Goal: Check status: Check status

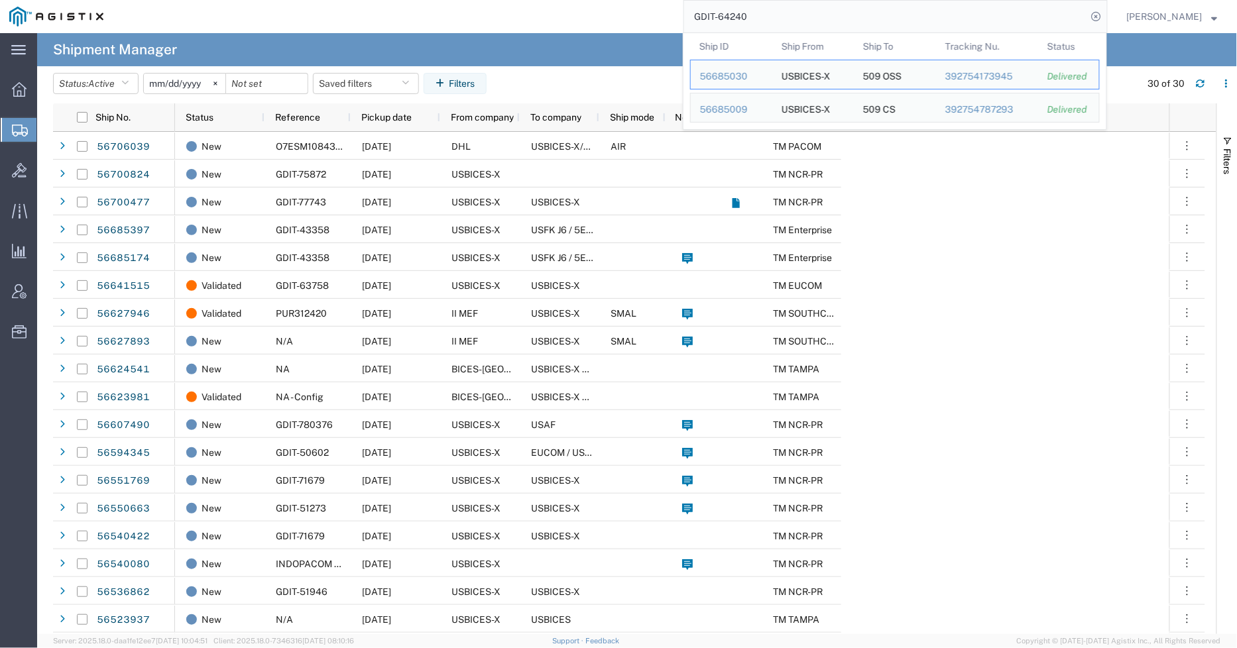
drag, startPoint x: 782, startPoint y: 17, endPoint x: 729, endPoint y: 20, distance: 53.1
click at [729, 20] on input "GDIT-64240" at bounding box center [885, 17] width 403 height 32
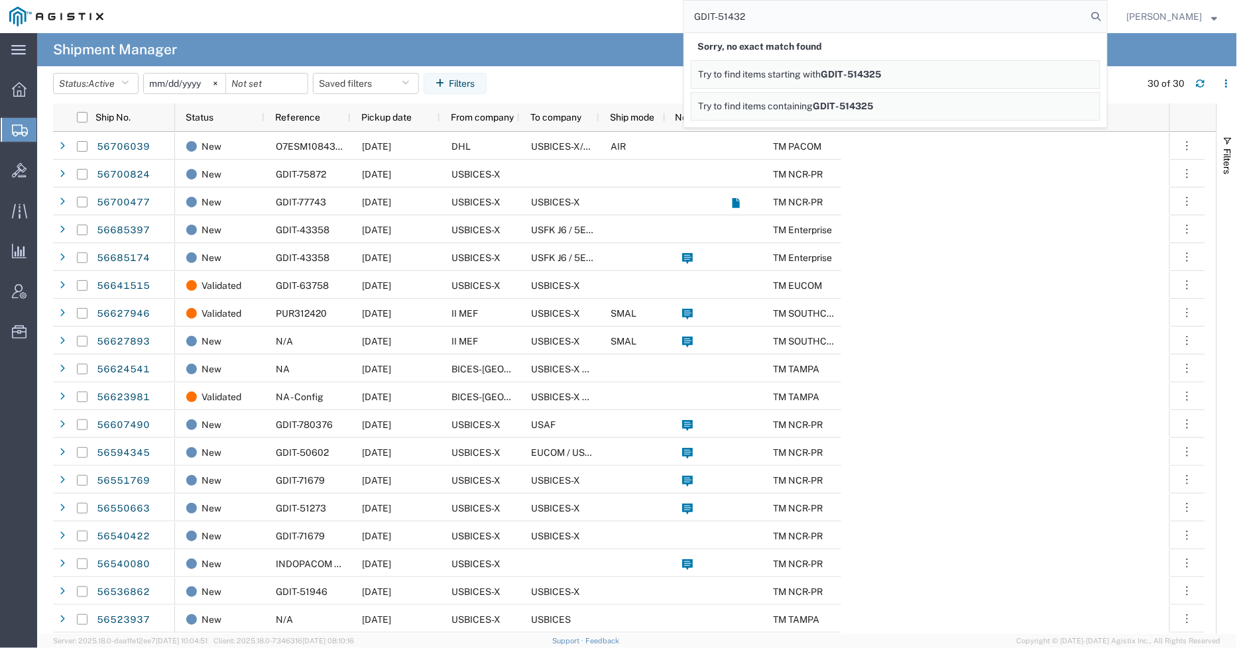
type input "GDIT-51432"
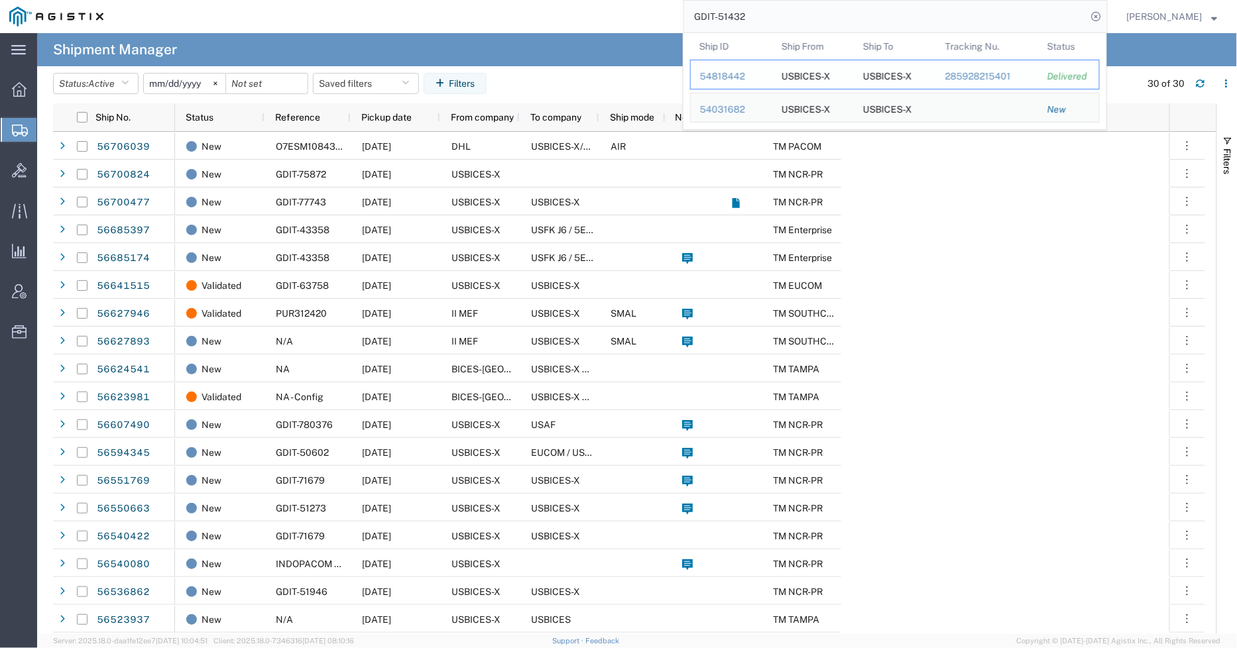
click at [731, 74] on div "54818442" at bounding box center [731, 77] width 63 height 14
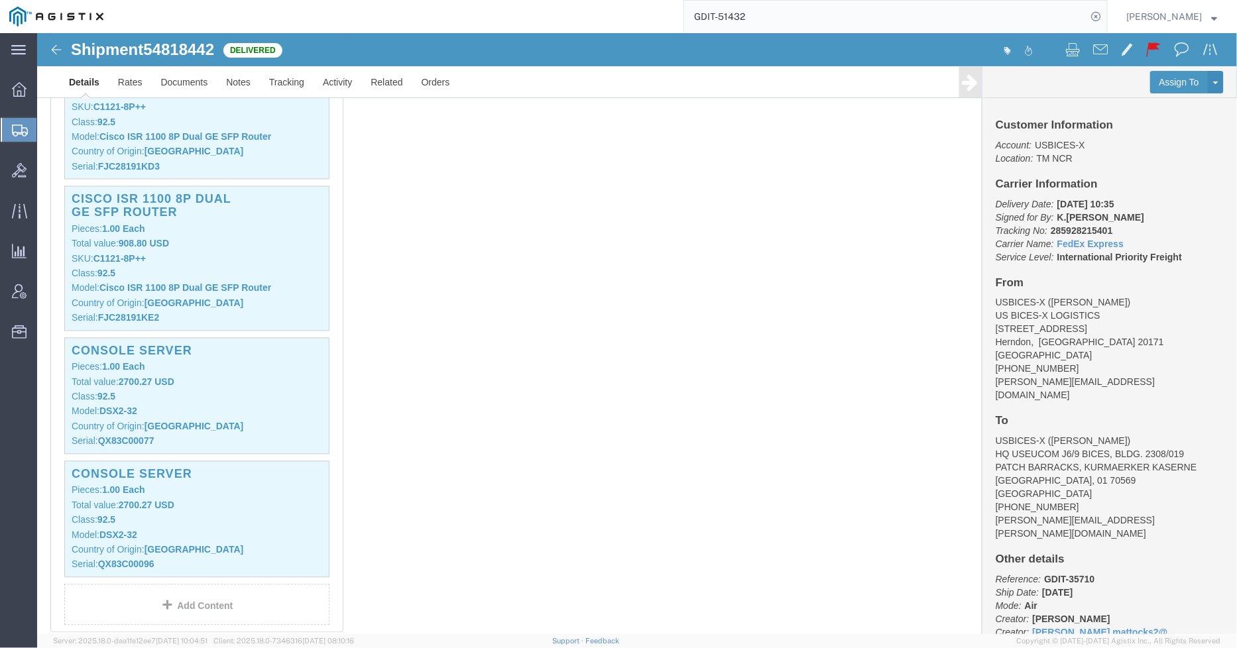
scroll to position [2798, 0]
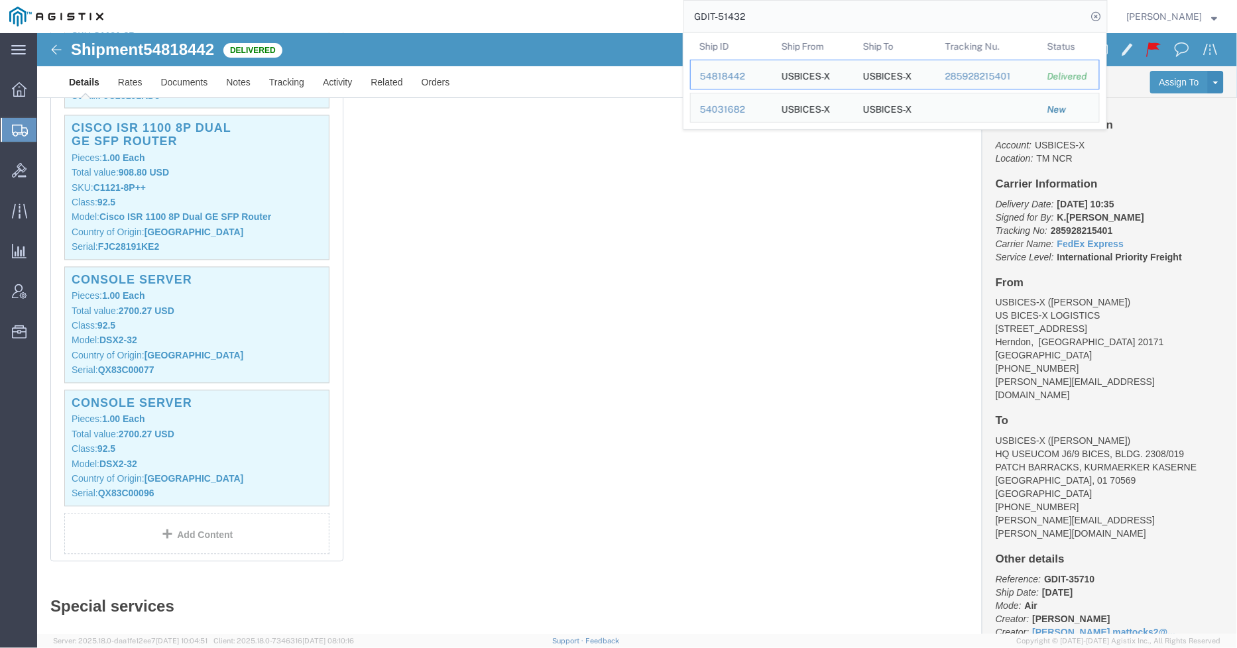
click at [797, 11] on input "GDIT-51432" at bounding box center [885, 17] width 403 height 32
click at [724, 108] on div "54031682" at bounding box center [731, 110] width 63 height 14
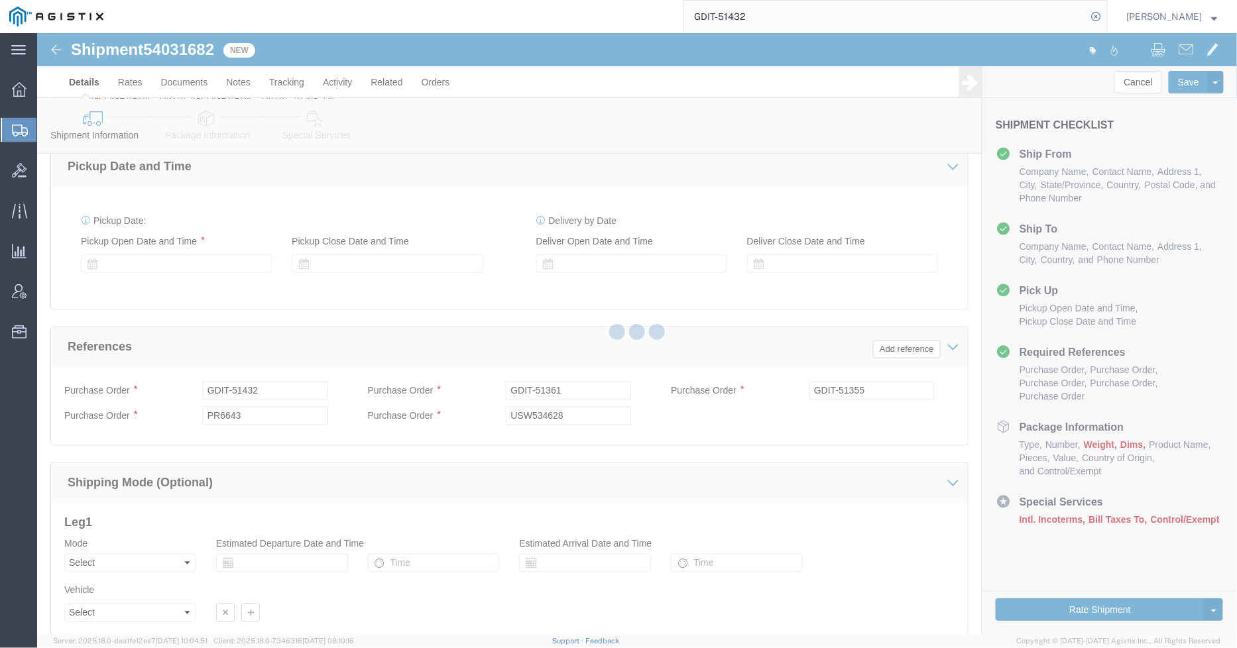
scroll to position [803, 0]
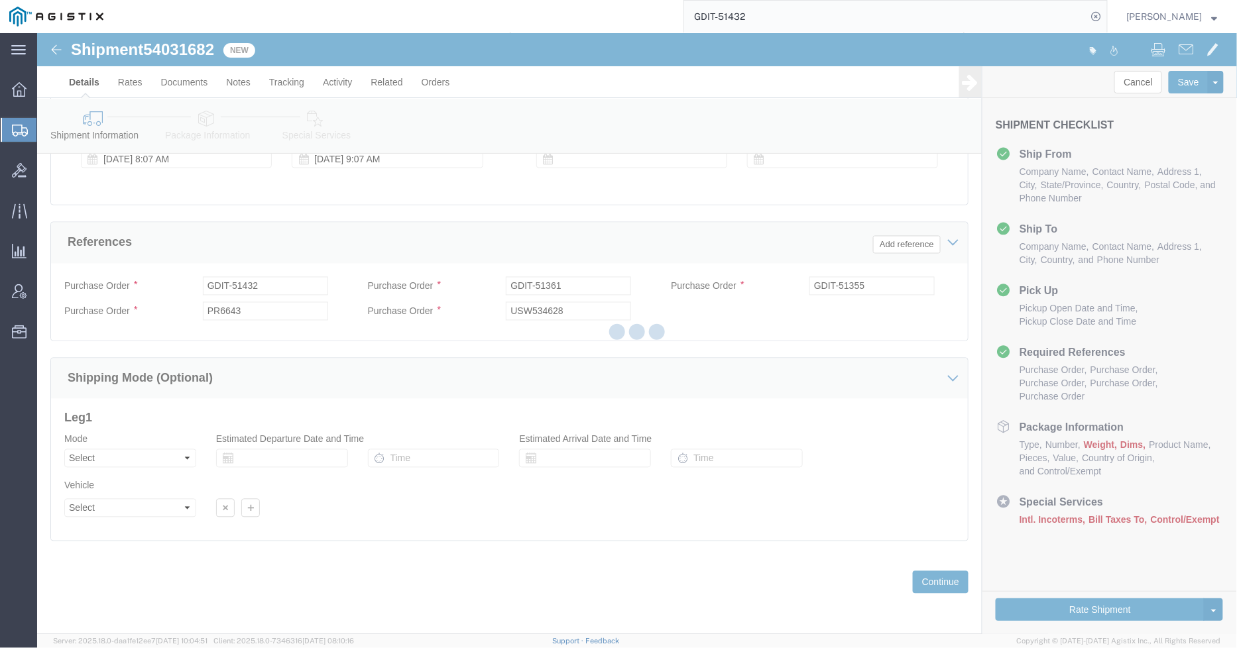
select select
select select "34238"
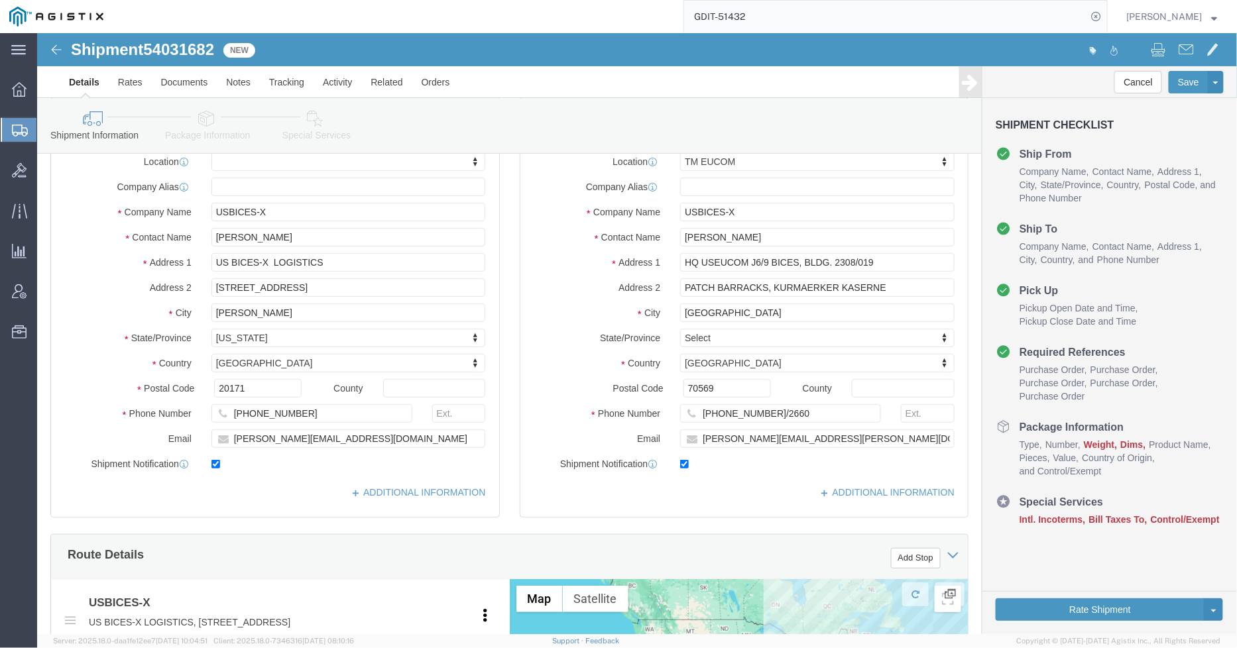
scroll to position [66, 0]
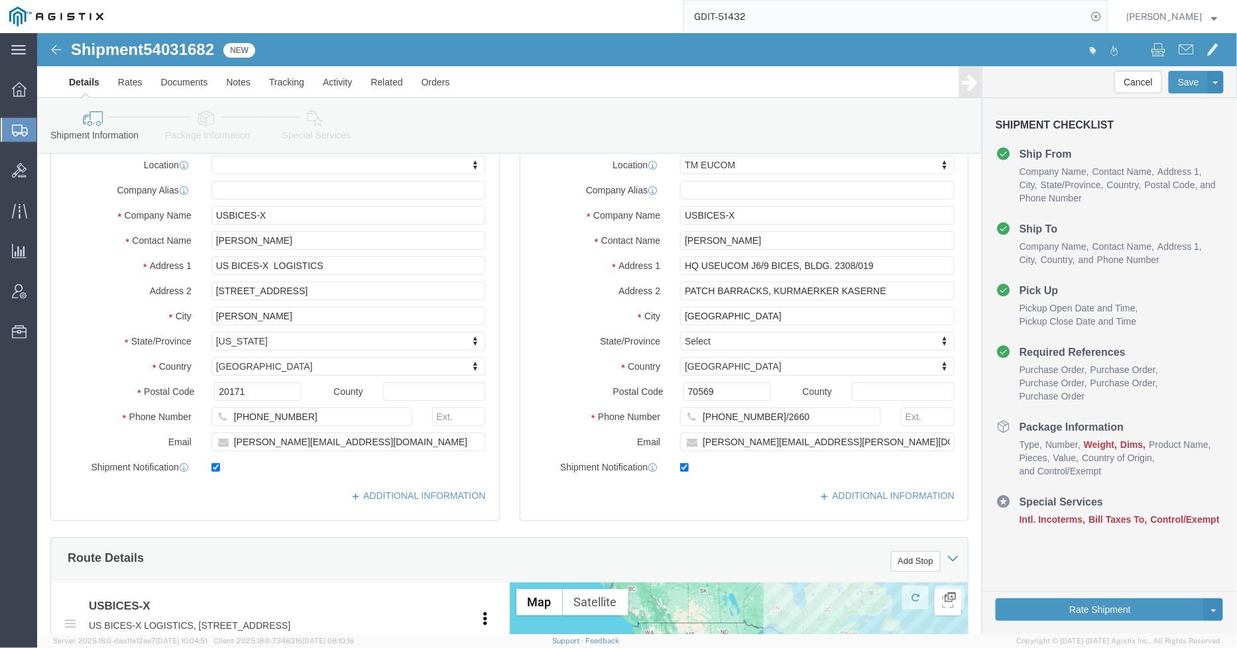
click icon
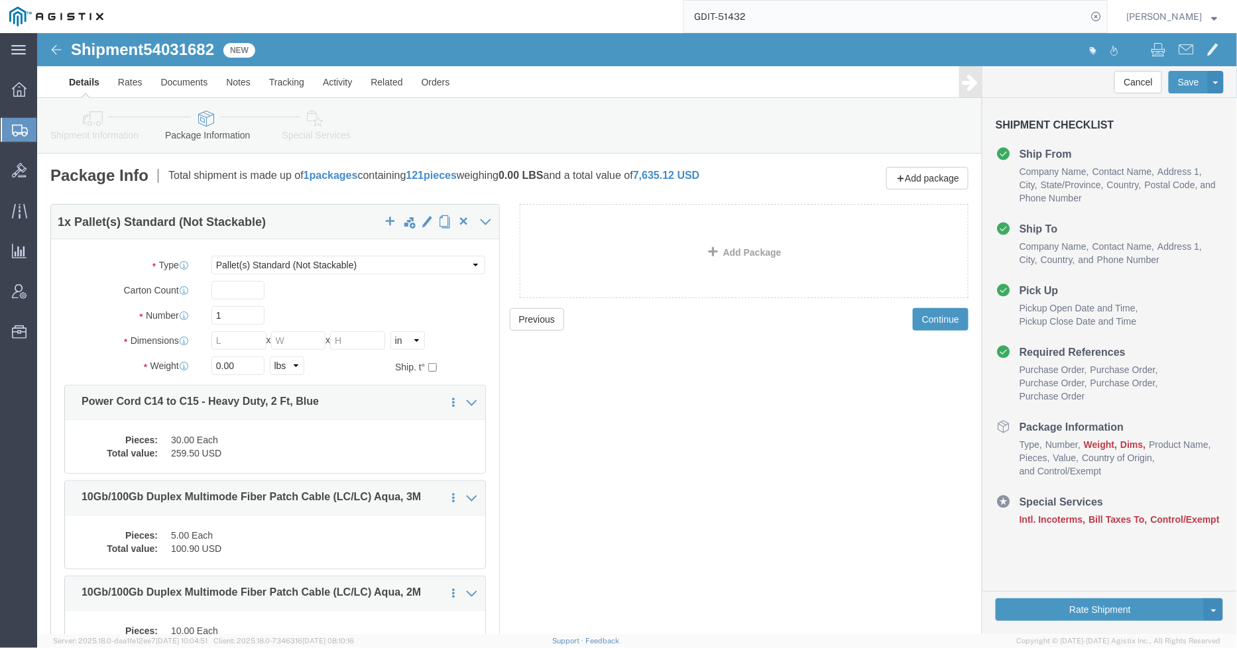
drag, startPoint x: 837, startPoint y: 15, endPoint x: 834, endPoint y: 21, distance: 7.4
click at [837, 15] on input "GDIT-51432" at bounding box center [885, 17] width 403 height 32
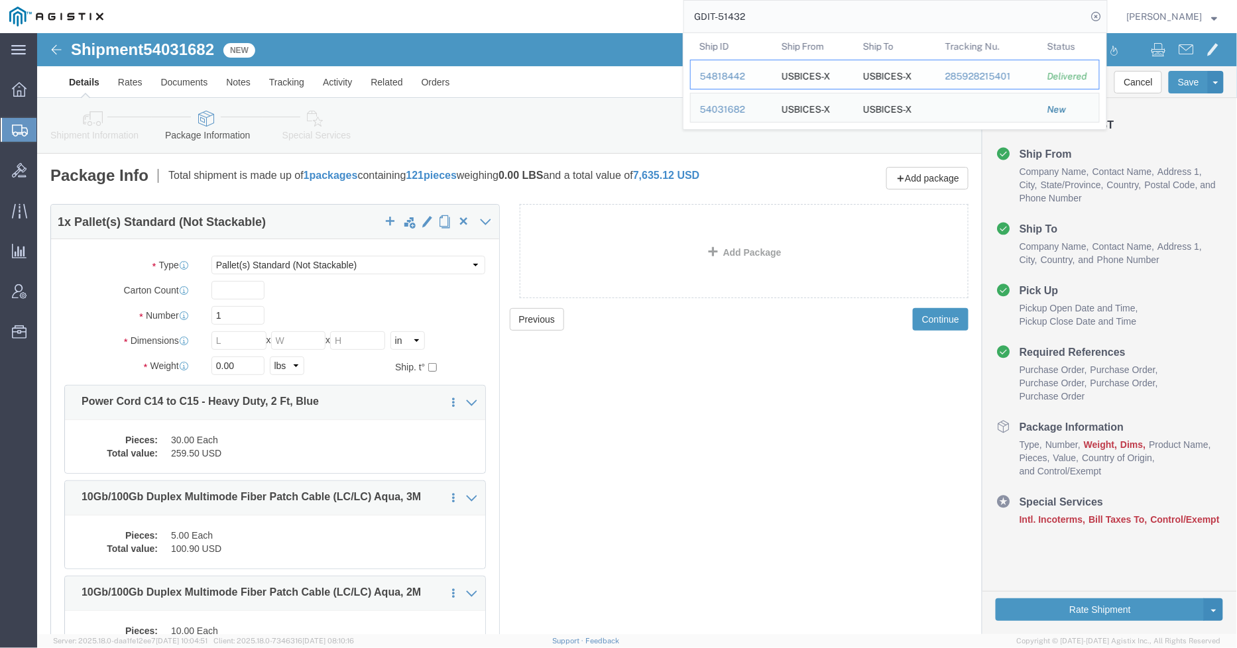
click at [738, 68] on td "Ship ID 54818442" at bounding box center [731, 75] width 82 height 30
click at [734, 77] on div "54818442" at bounding box center [731, 77] width 63 height 14
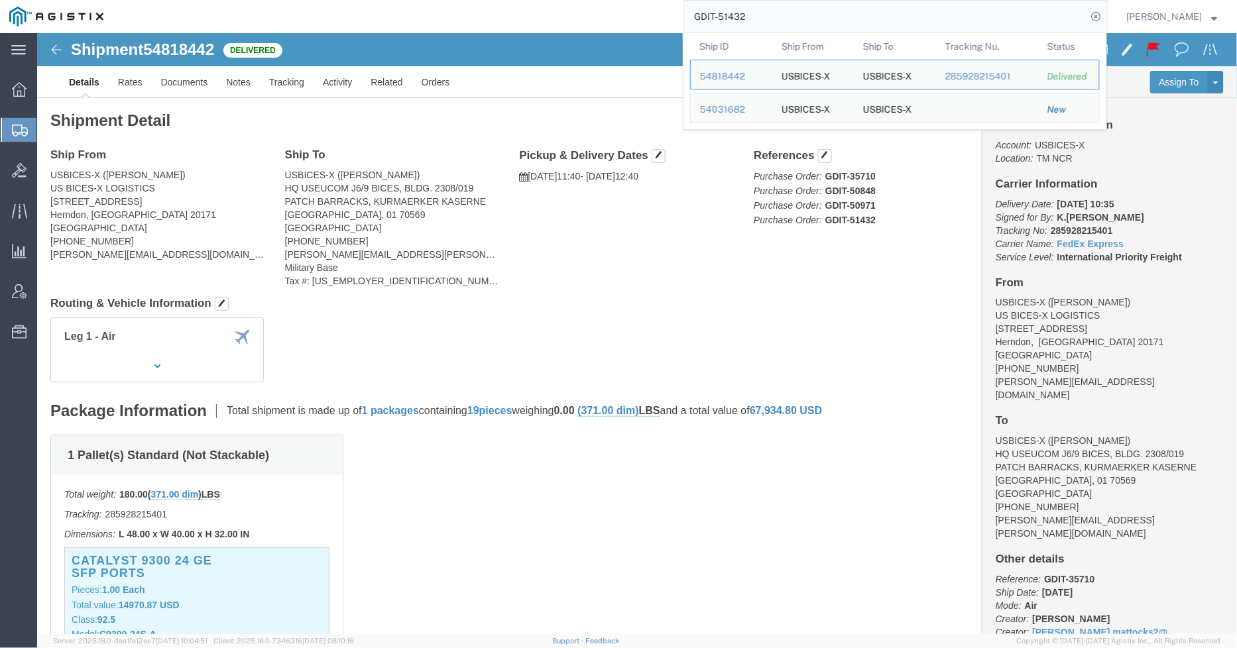
drag, startPoint x: 782, startPoint y: 18, endPoint x: 736, endPoint y: 21, distance: 45.8
click at [736, 21] on input "GDIT-51432" at bounding box center [885, 17] width 403 height 32
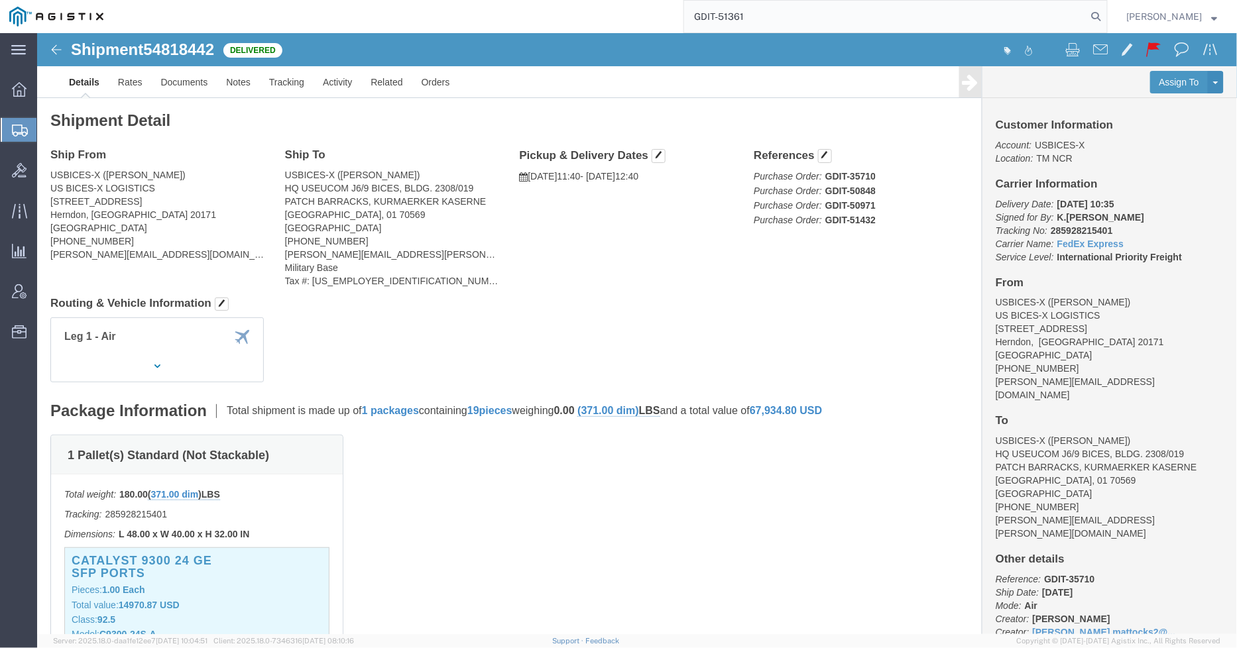
type input "GDIT-51361"
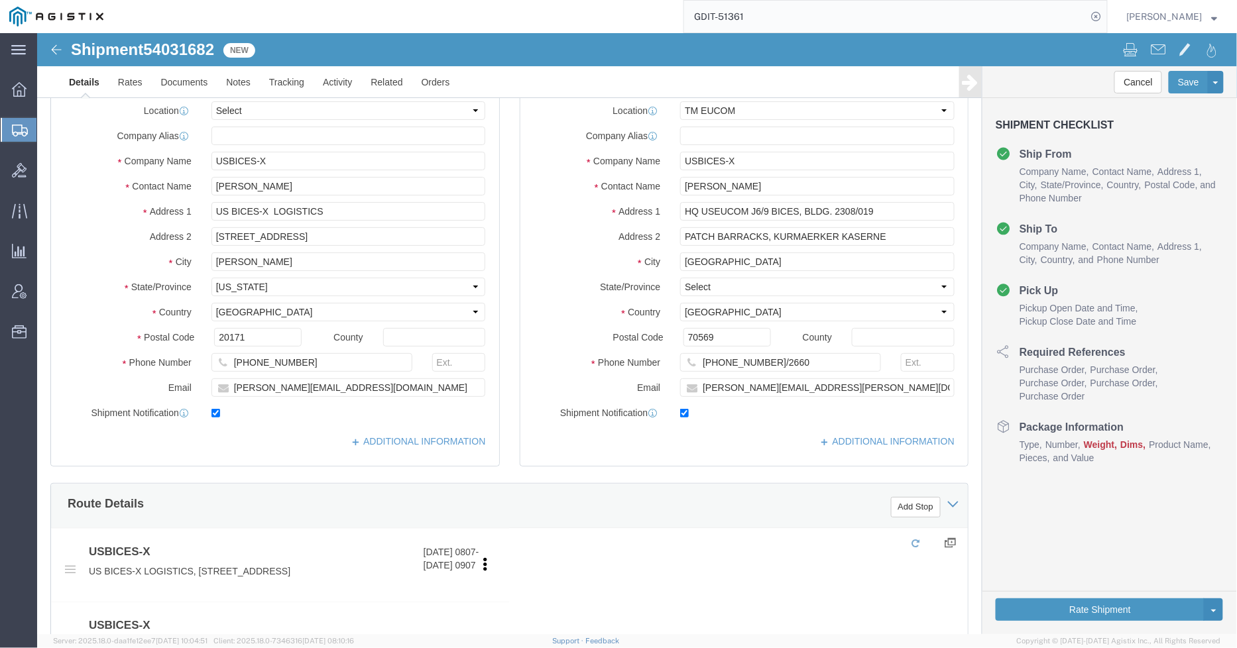
select select "34238"
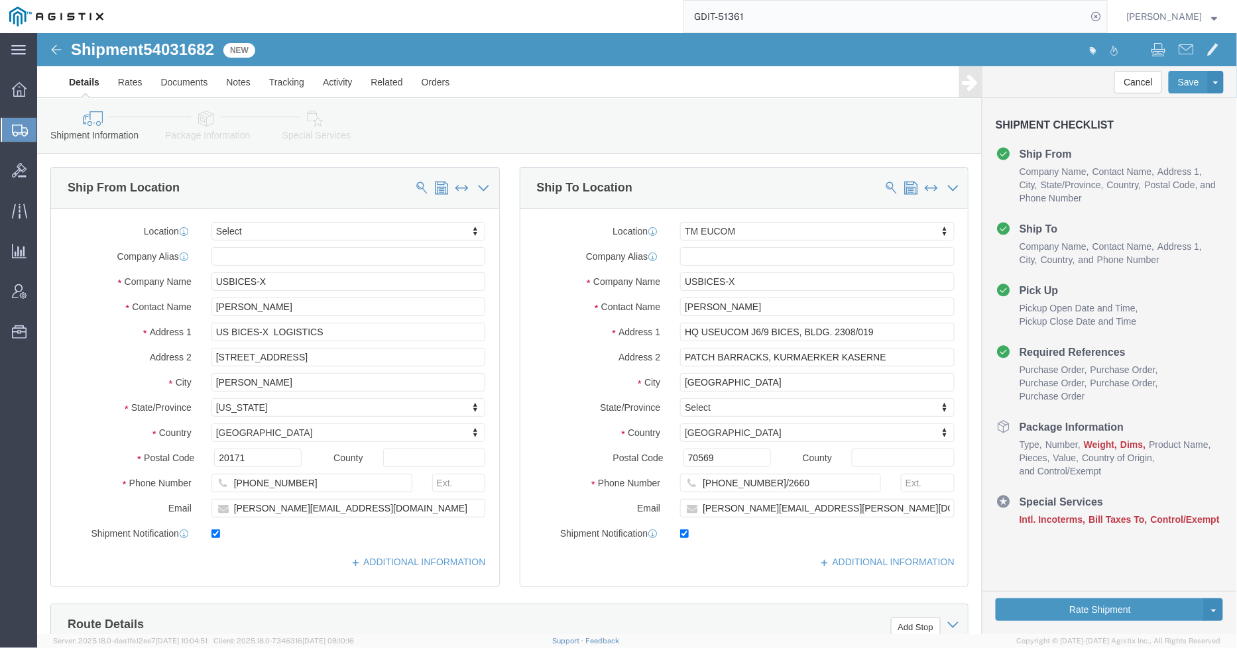
click icon
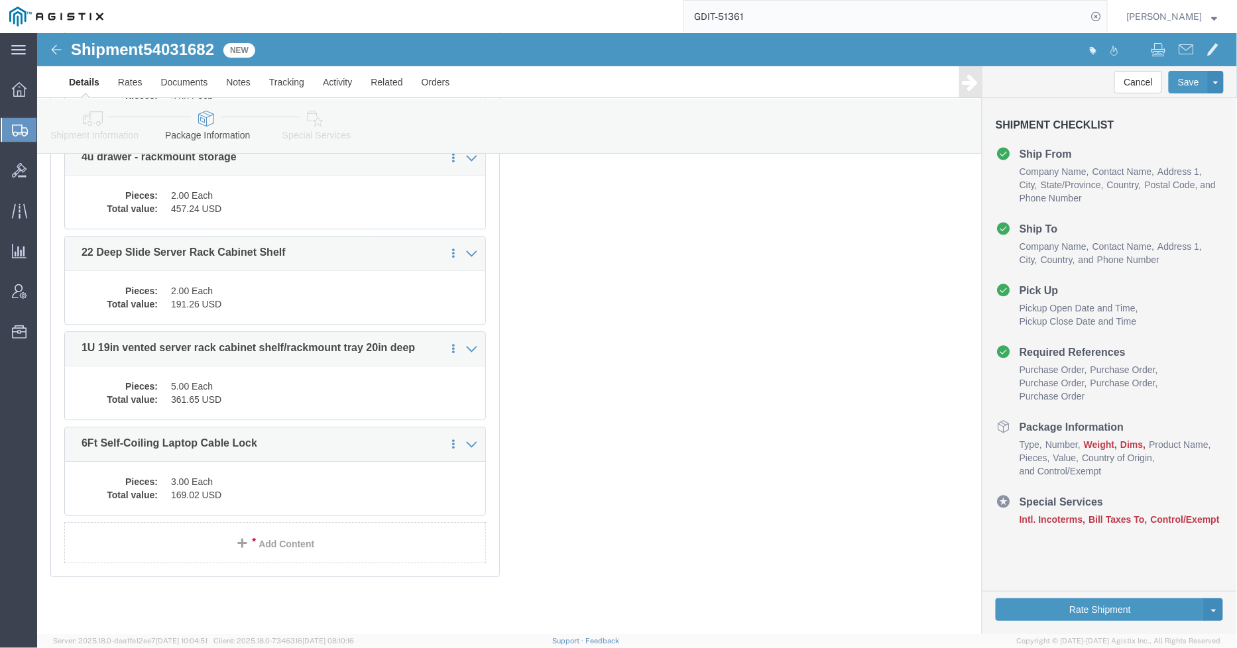
scroll to position [1214, 0]
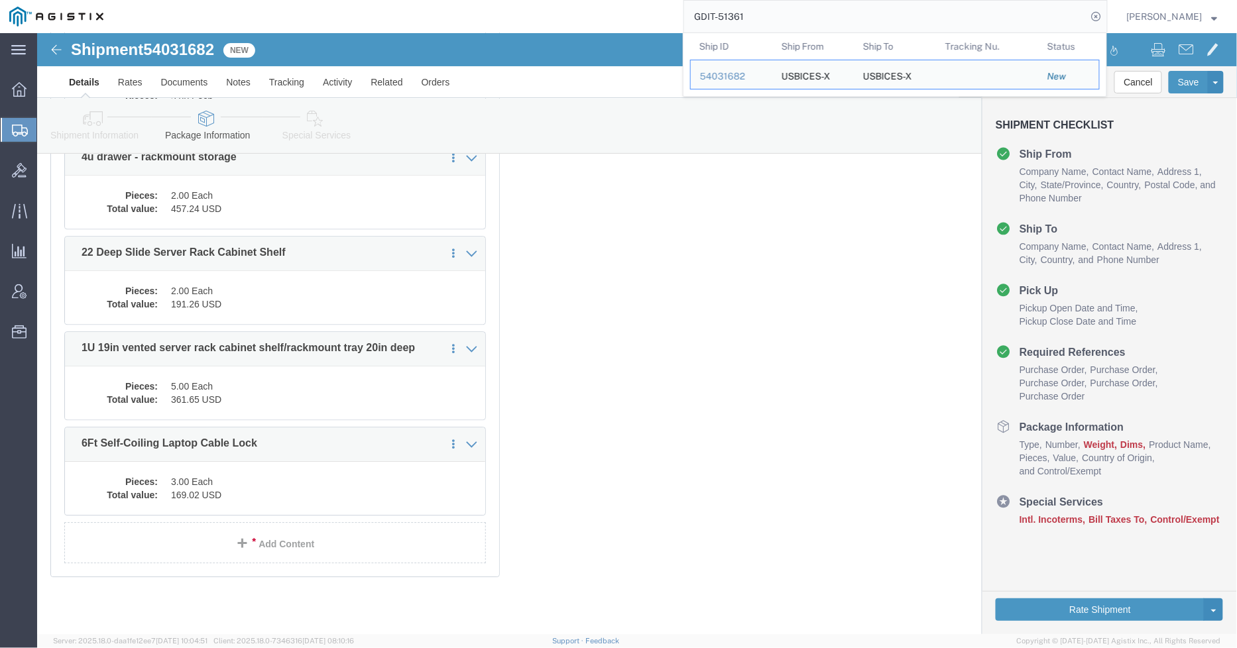
click at [823, 11] on input "GDIT-51361" at bounding box center [885, 17] width 403 height 32
drag, startPoint x: 751, startPoint y: 20, endPoint x: 740, endPoint y: 19, distance: 10.7
click at [740, 19] on input "GDIT-51361" at bounding box center [885, 17] width 403 height 32
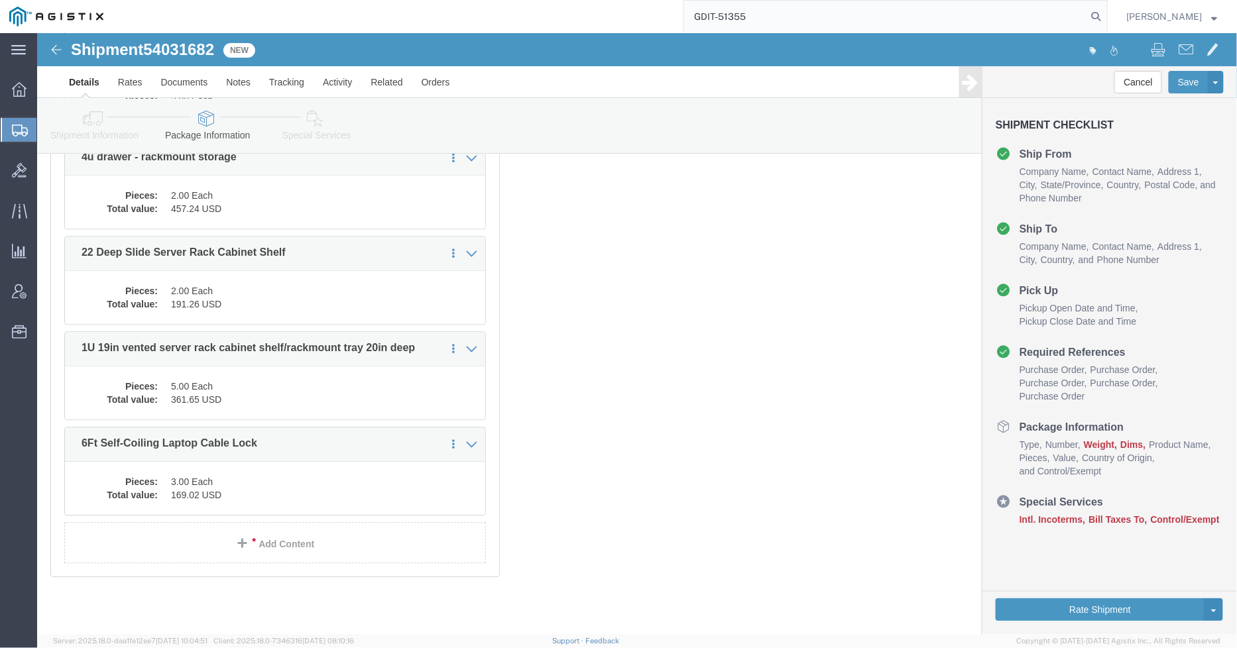
type input "GDIT-51355"
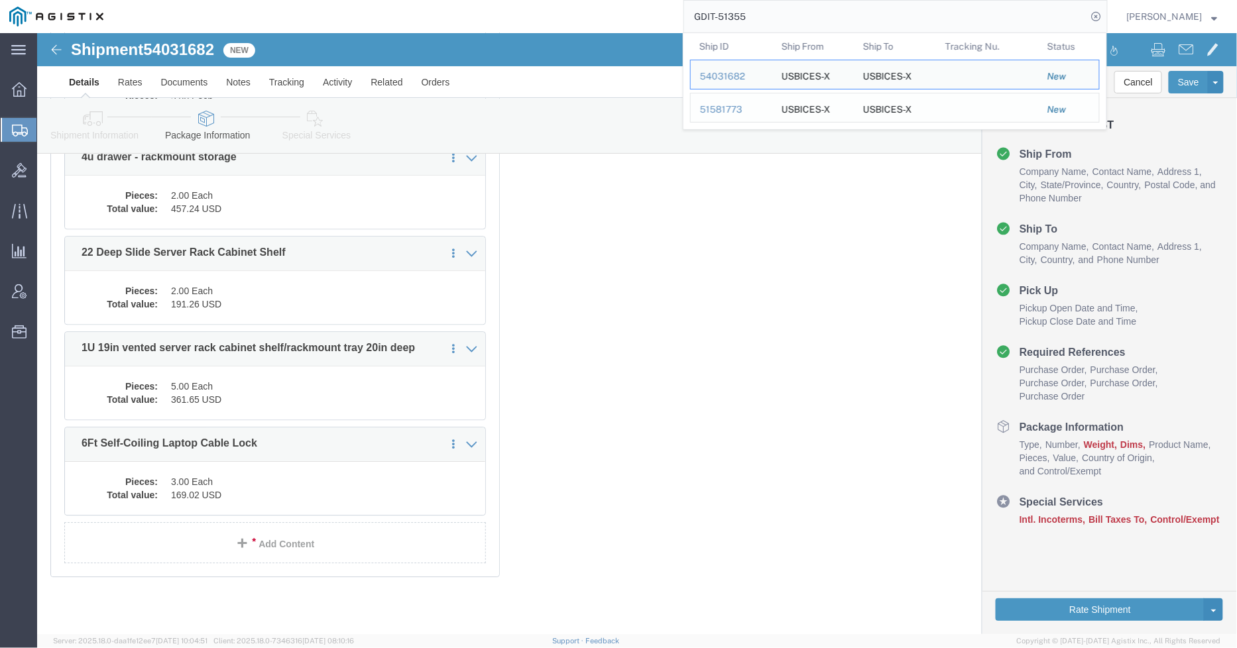
click at [728, 109] on div "51581773" at bounding box center [731, 110] width 63 height 14
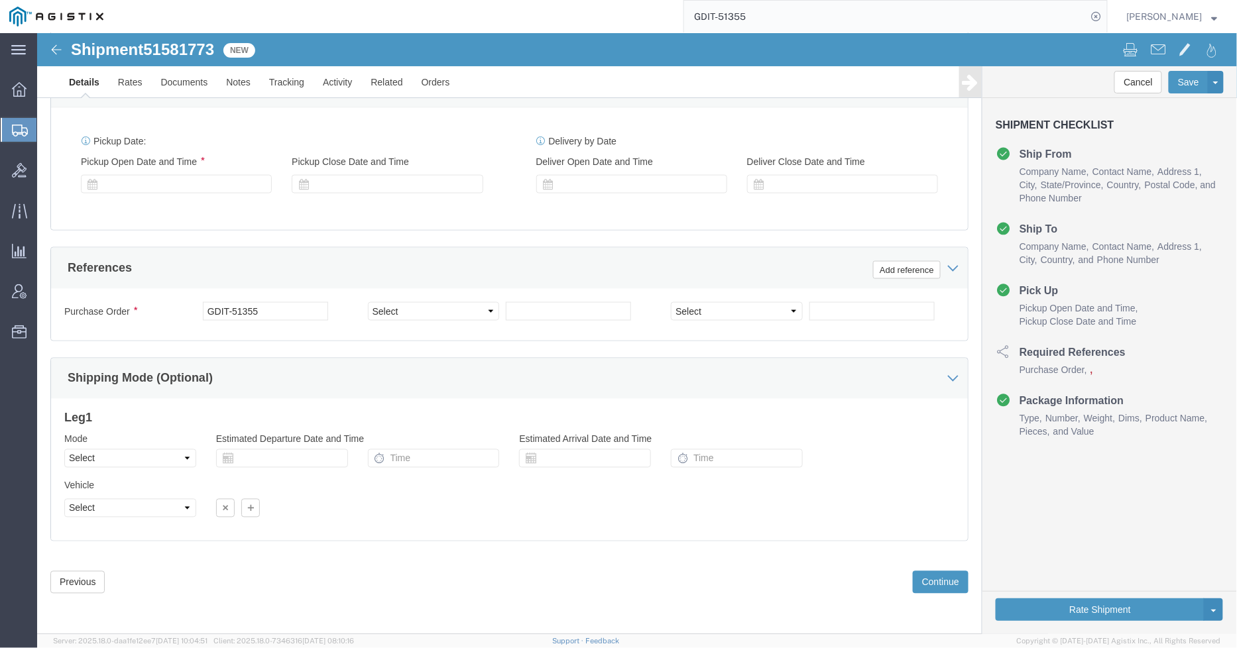
select select "59251"
select select "34238"
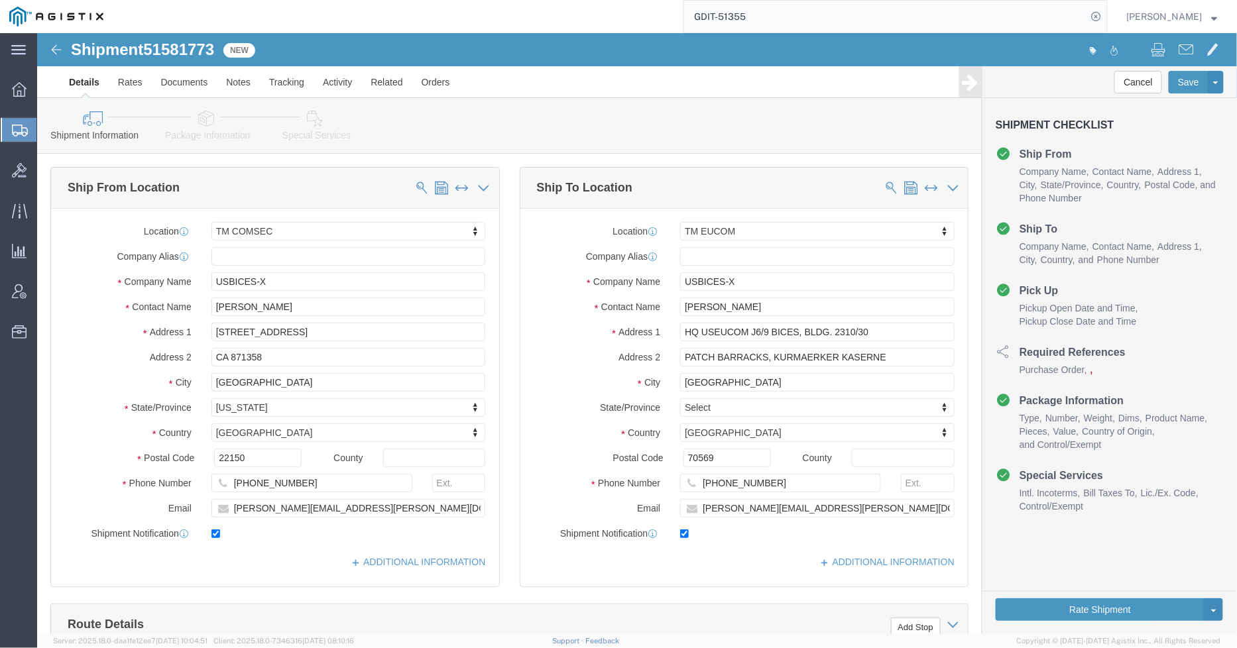
click icon
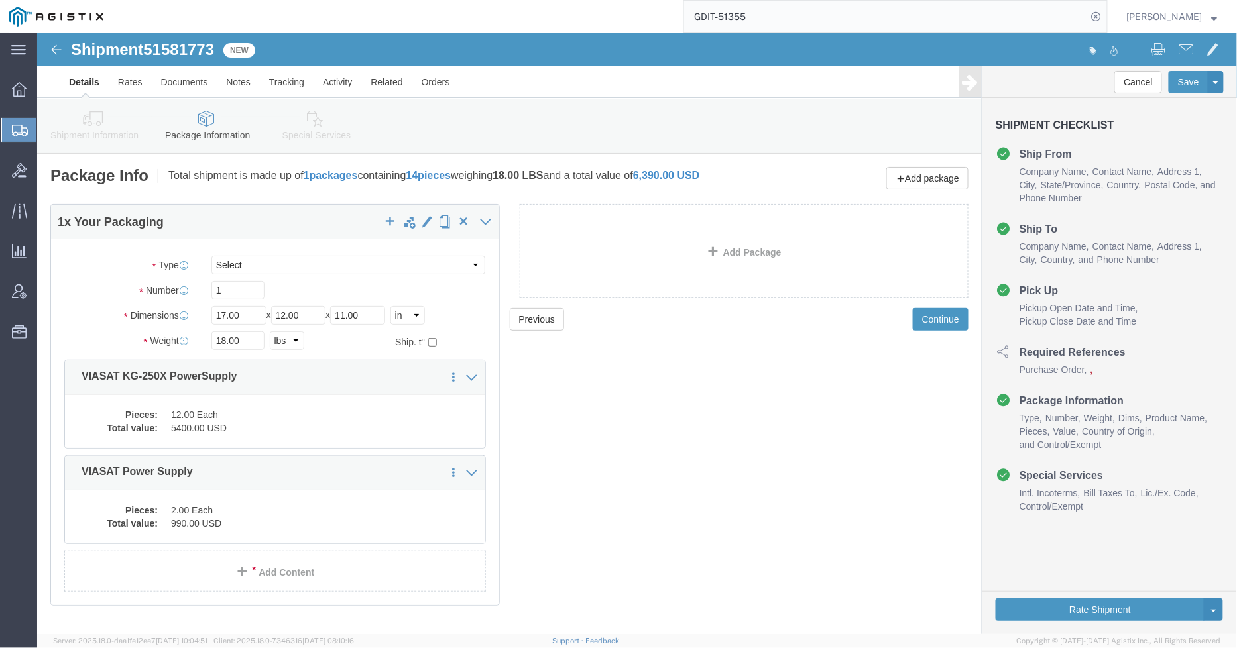
click link "Shipment Information"
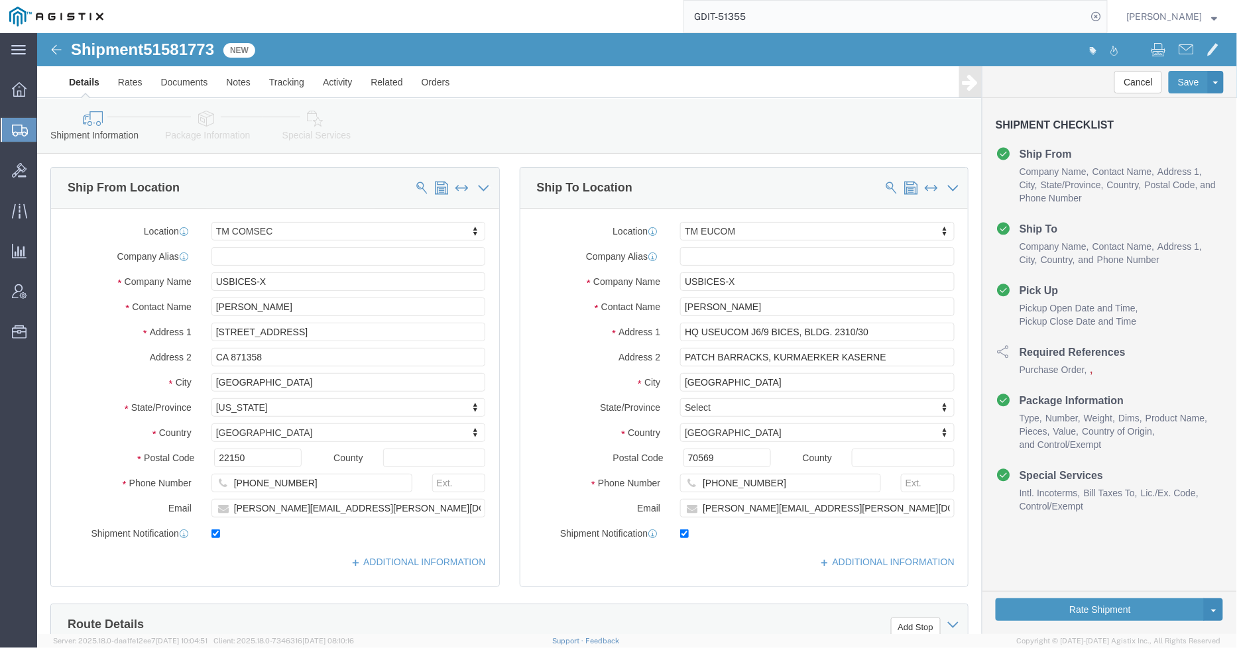
click icon
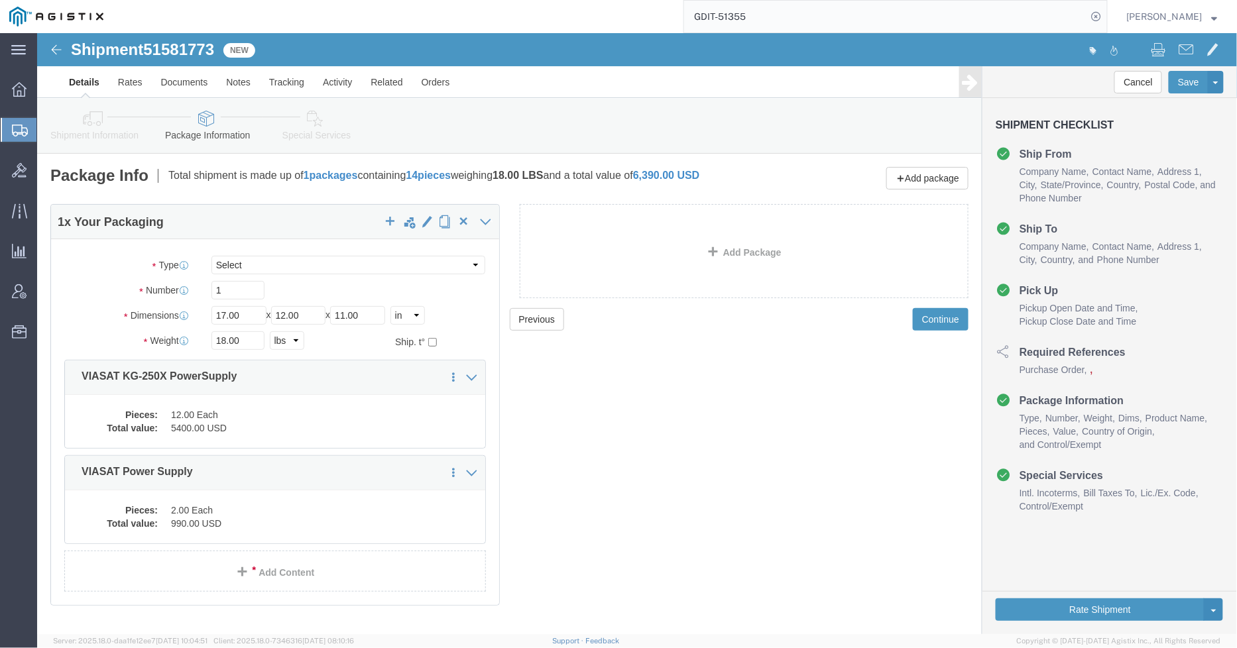
click icon
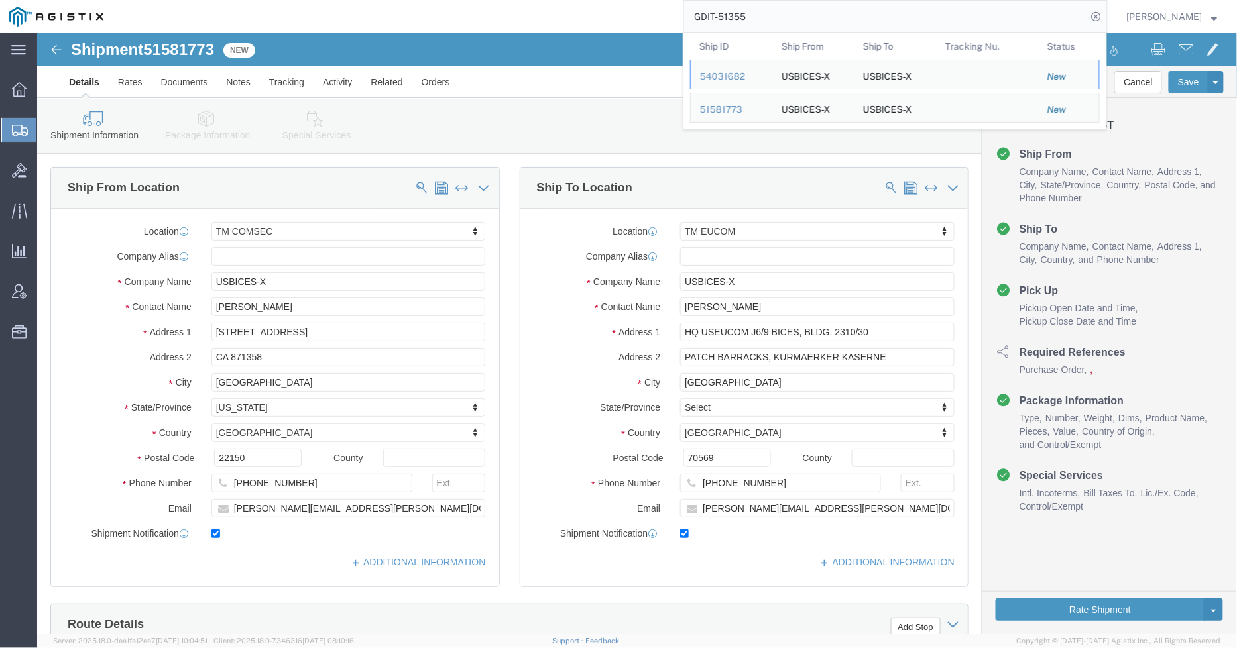
drag, startPoint x: 779, startPoint y: 17, endPoint x: 727, endPoint y: 21, distance: 52.5
click at [727, 21] on input "GDIT-51355" at bounding box center [885, 17] width 403 height 32
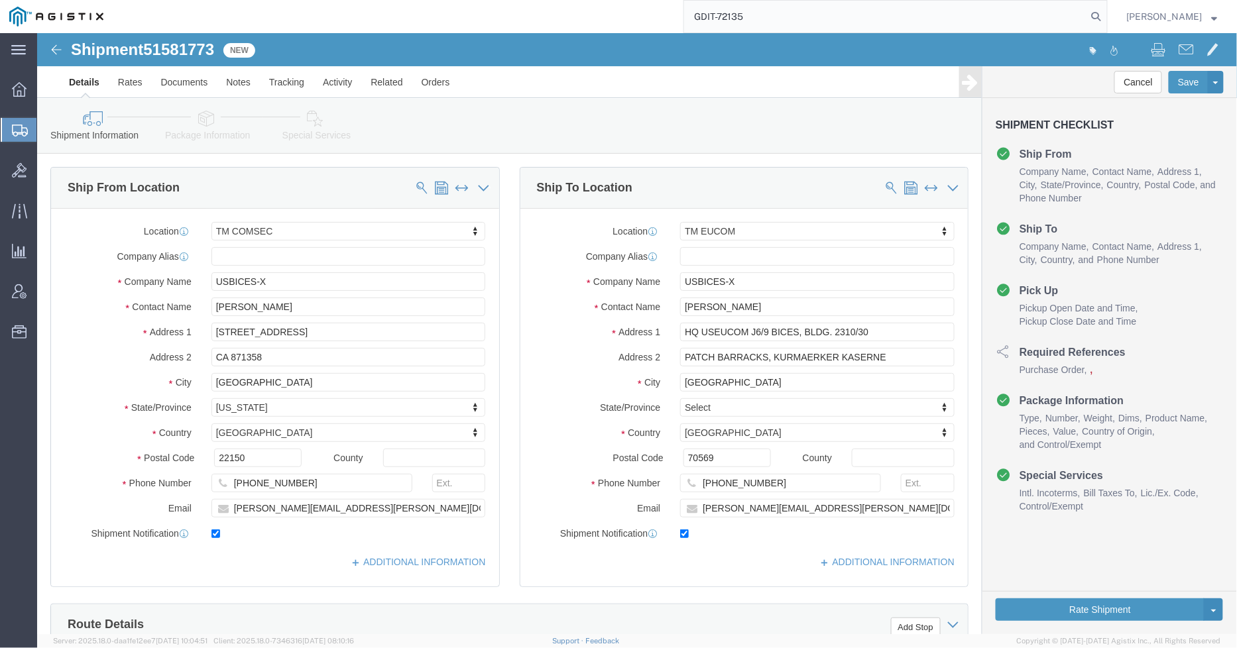
type input "GDIT-72135"
